Goal: Information Seeking & Learning: Learn about a topic

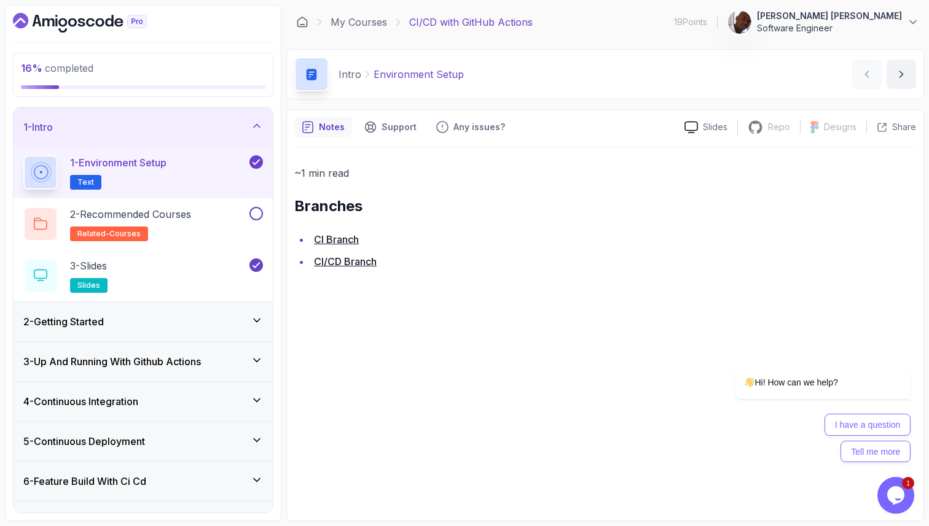
click at [168, 333] on div "2 - Getting Started" at bounding box center [143, 321] width 259 height 39
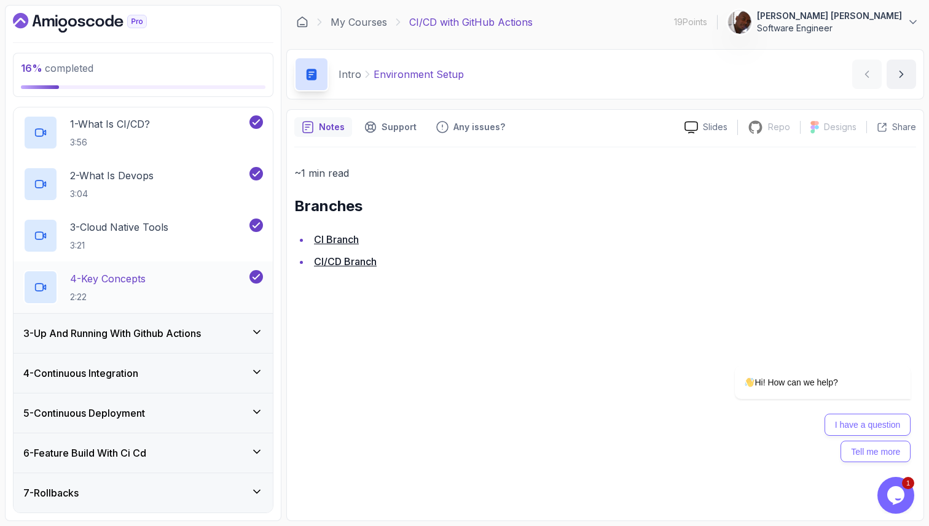
scroll to position [85, 0]
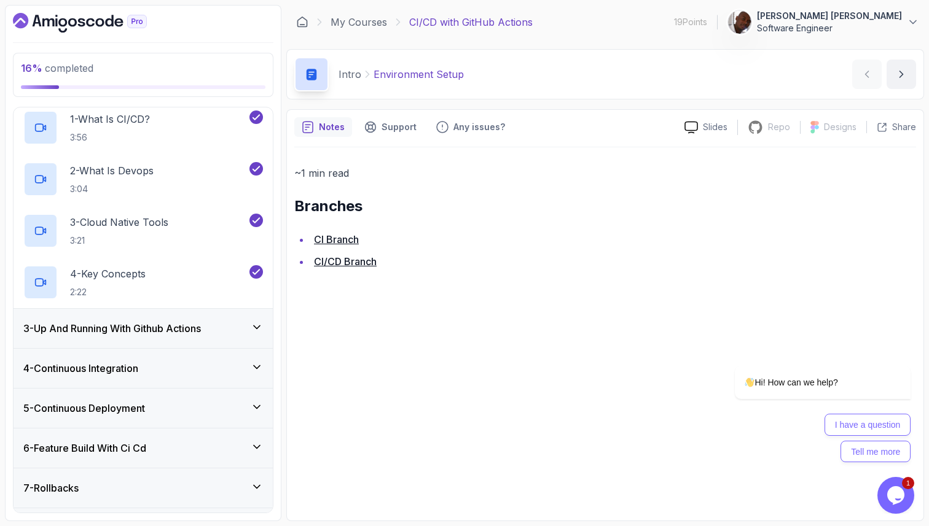
click at [164, 332] on h3 "3 - Up And Running With Github Actions" at bounding box center [111, 328] width 177 height 15
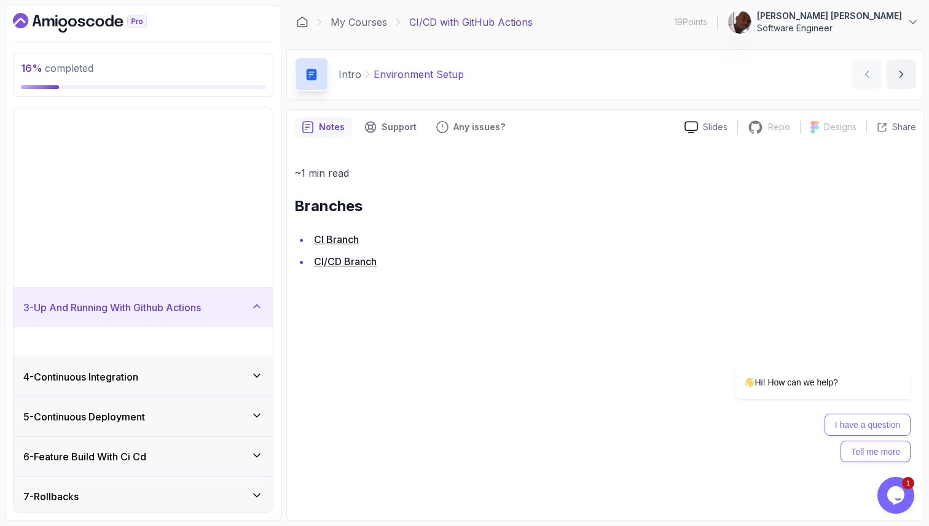
scroll to position [0, 0]
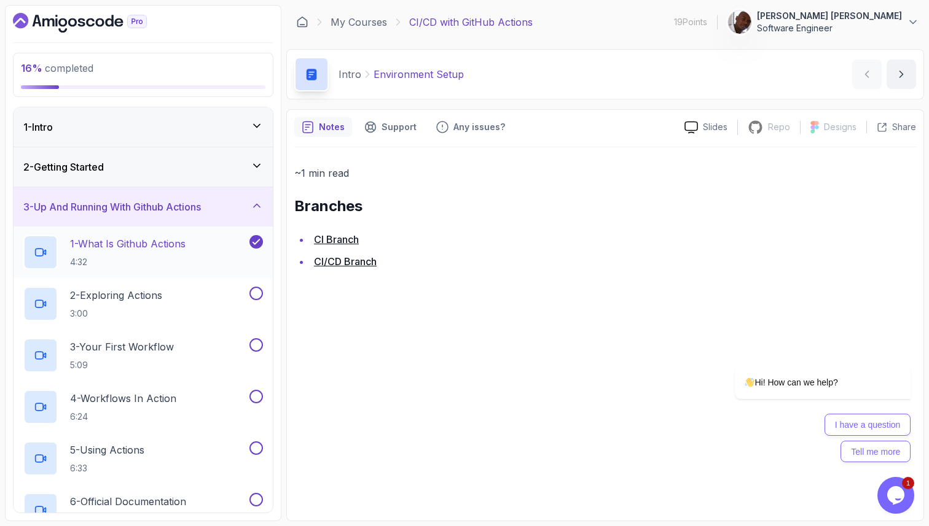
click at [159, 243] on p "1 - What Is Github Actions" at bounding box center [127, 243] width 115 height 15
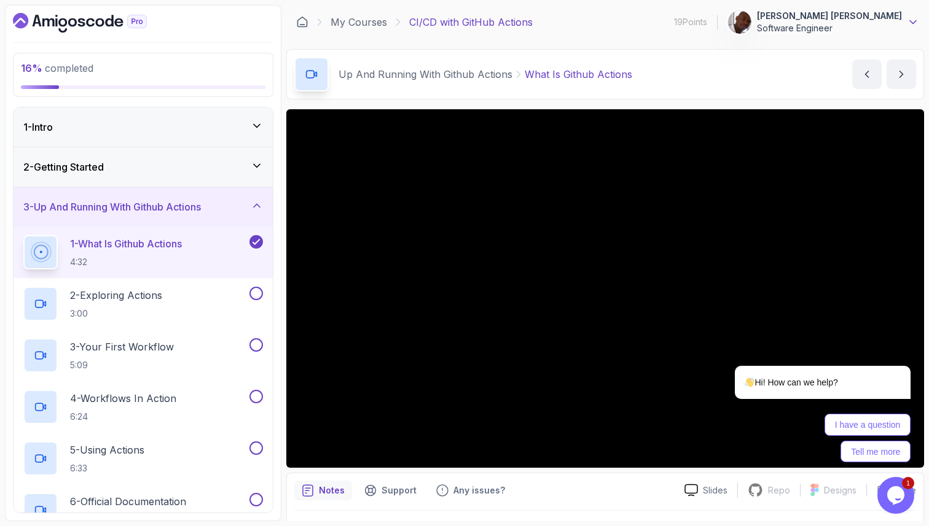
click at [916, 26] on icon at bounding box center [912, 22] width 12 height 12
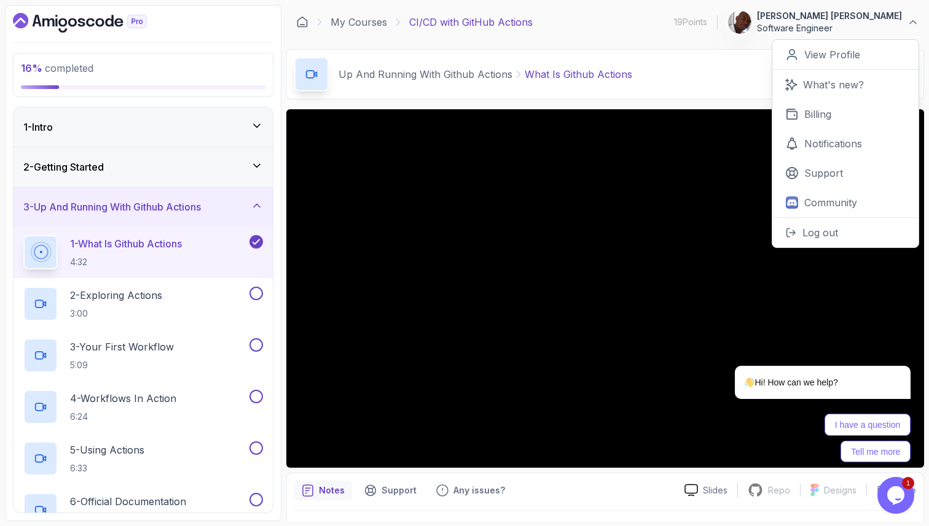
click at [640, 25] on div "My Courses CI/CD with GitHub Actions 19 Points [PERSON_NAME] [PERSON_NAME] Soft…" at bounding box center [604, 22] width 637 height 34
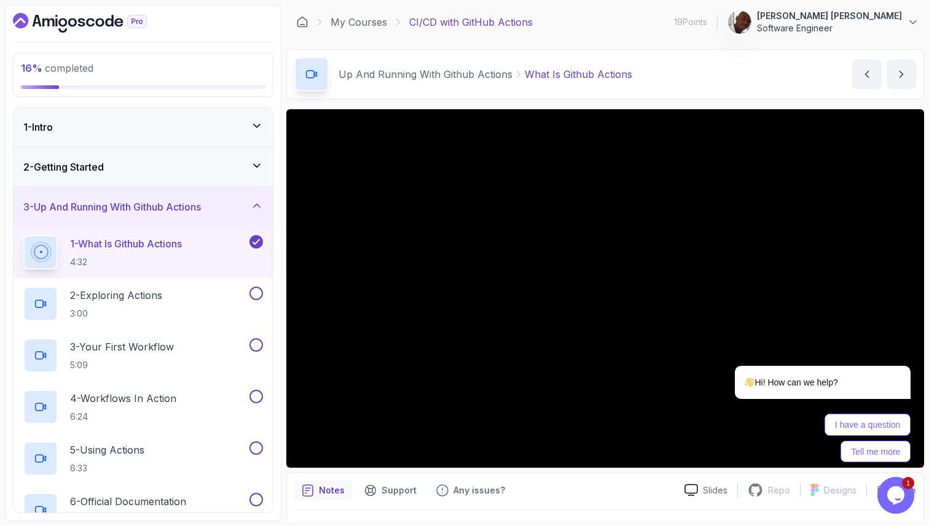
scroll to position [32, 0]
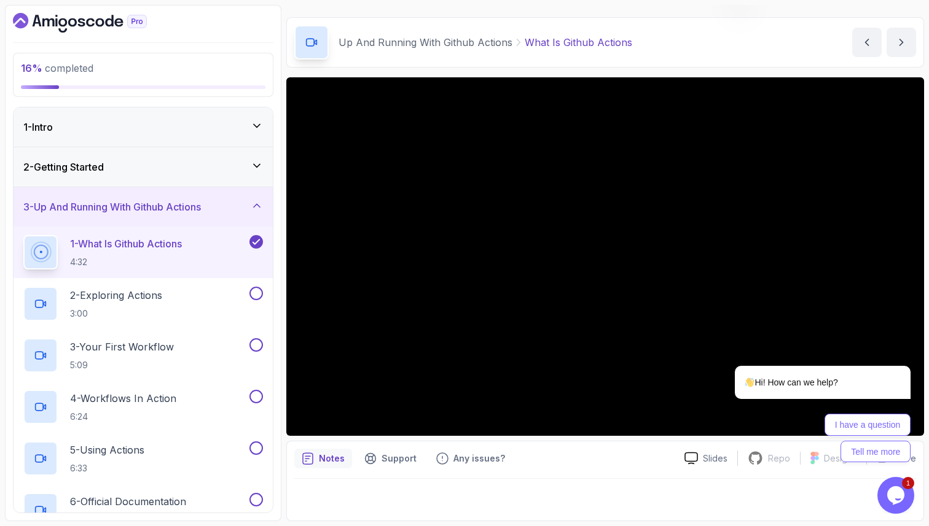
click at [902, 497] on icon "$i18n('chat', 'chat_widget')" at bounding box center [895, 495] width 17 height 18
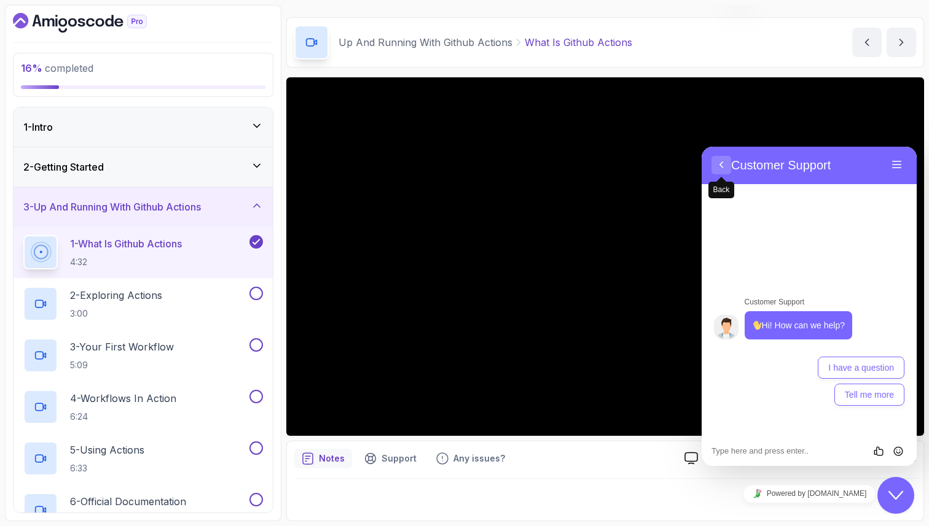
click at [726, 165] on button "Back" at bounding box center [721, 165] width 20 height 18
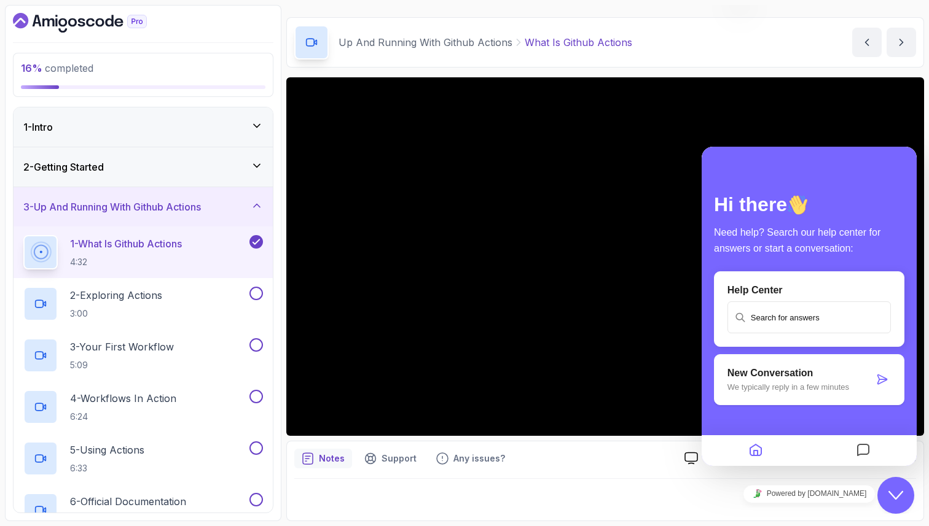
click at [897, 492] on icon "Close Chat This icon closes the chat window." at bounding box center [895, 495] width 15 height 15
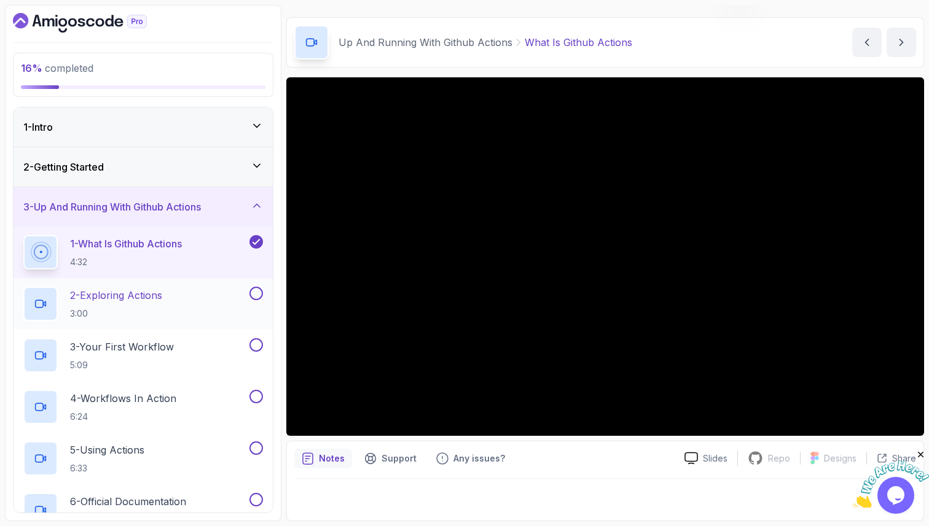
click at [170, 298] on div "2 - Exploring Actions 3:00" at bounding box center [135, 304] width 224 height 34
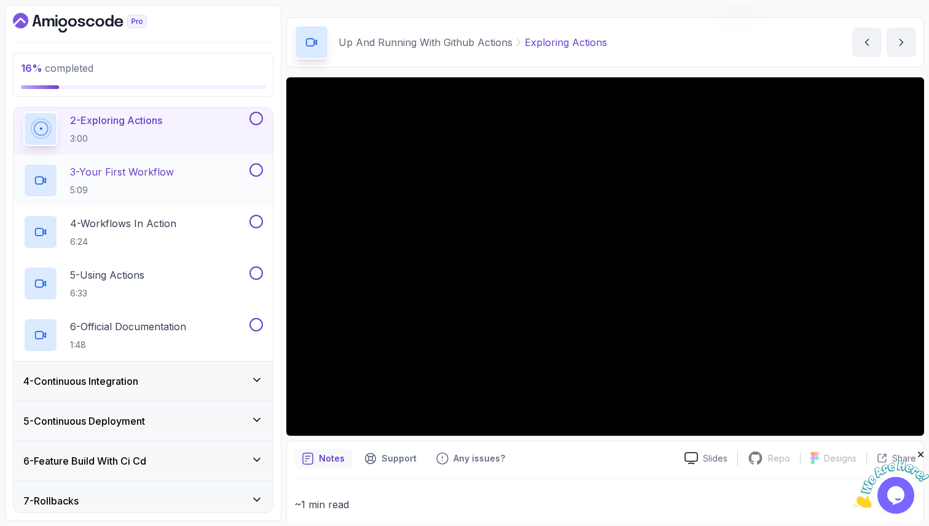
scroll to position [262, 0]
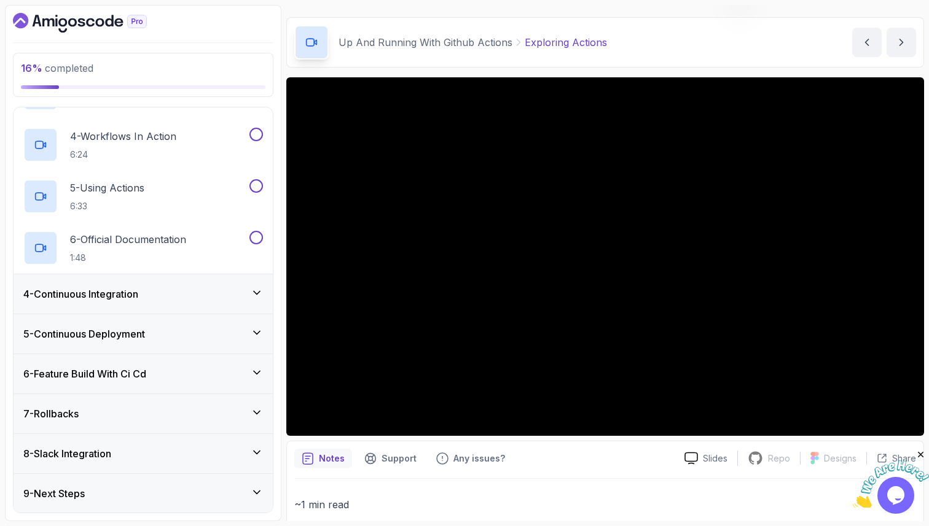
click at [187, 297] on div "4 - Continuous Integration" at bounding box center [142, 294] width 239 height 15
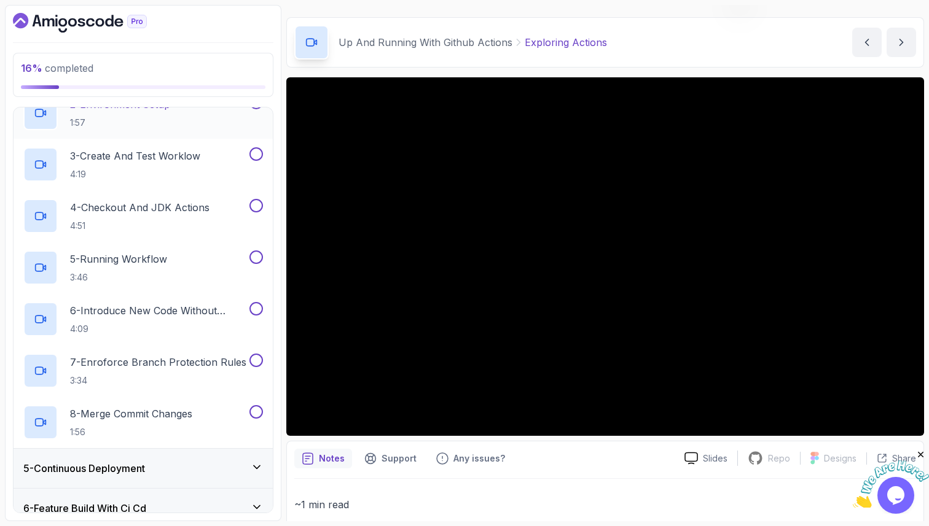
scroll to position [241, 0]
